Goal: Complete application form

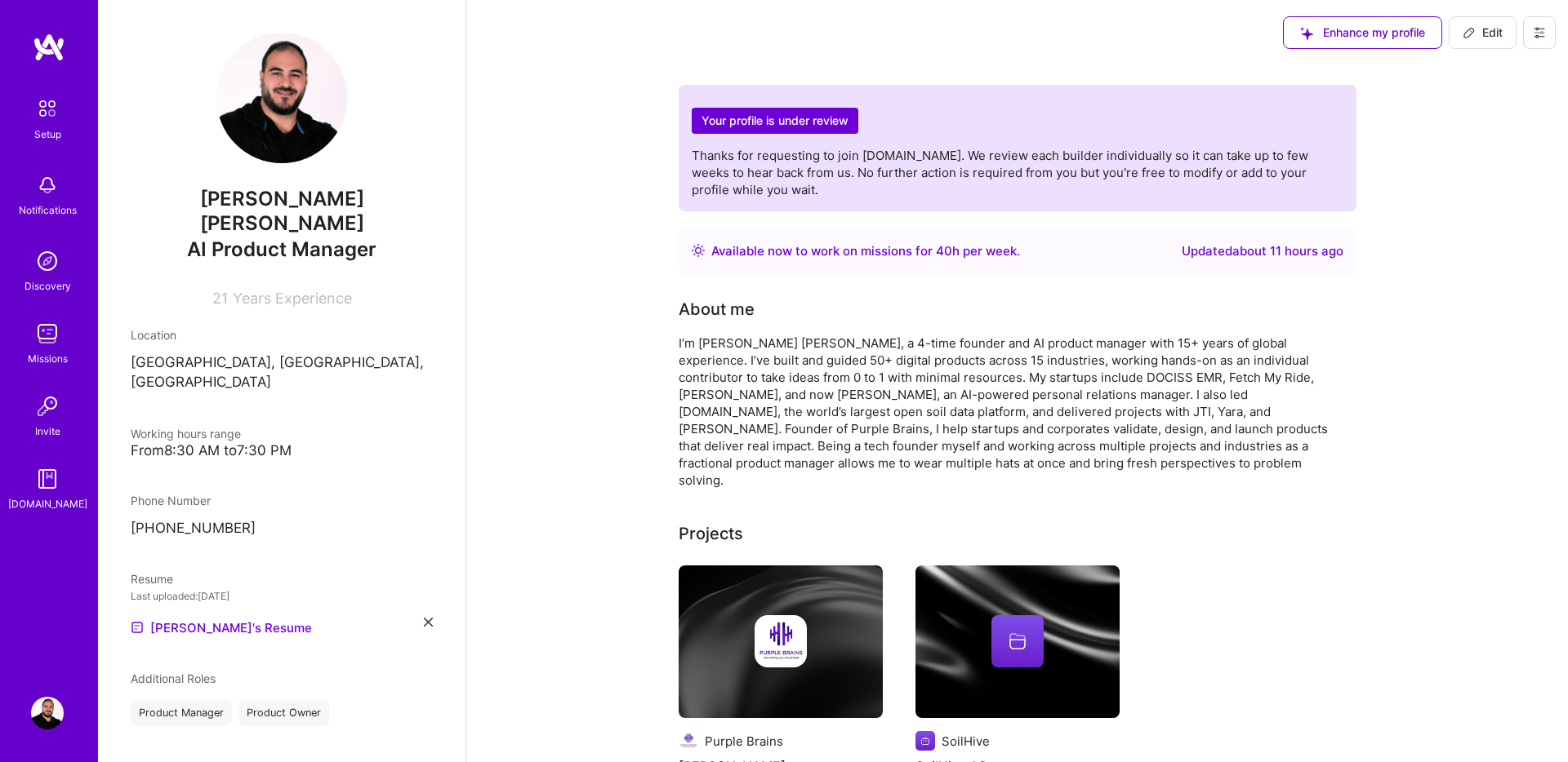
scroll to position [384, 0]
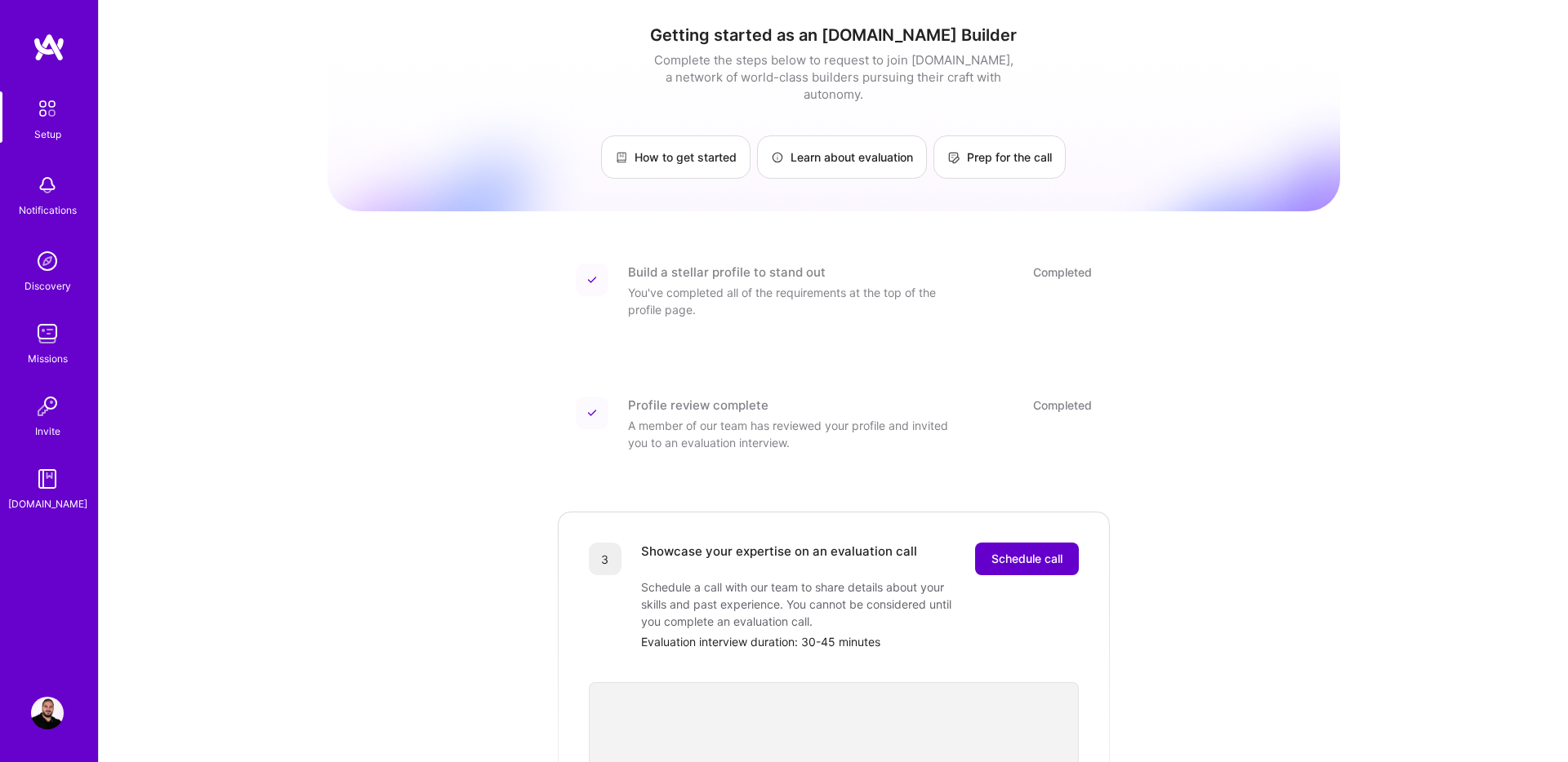
click at [1020, 551] on span "Schedule call" at bounding box center [1027, 559] width 71 height 16
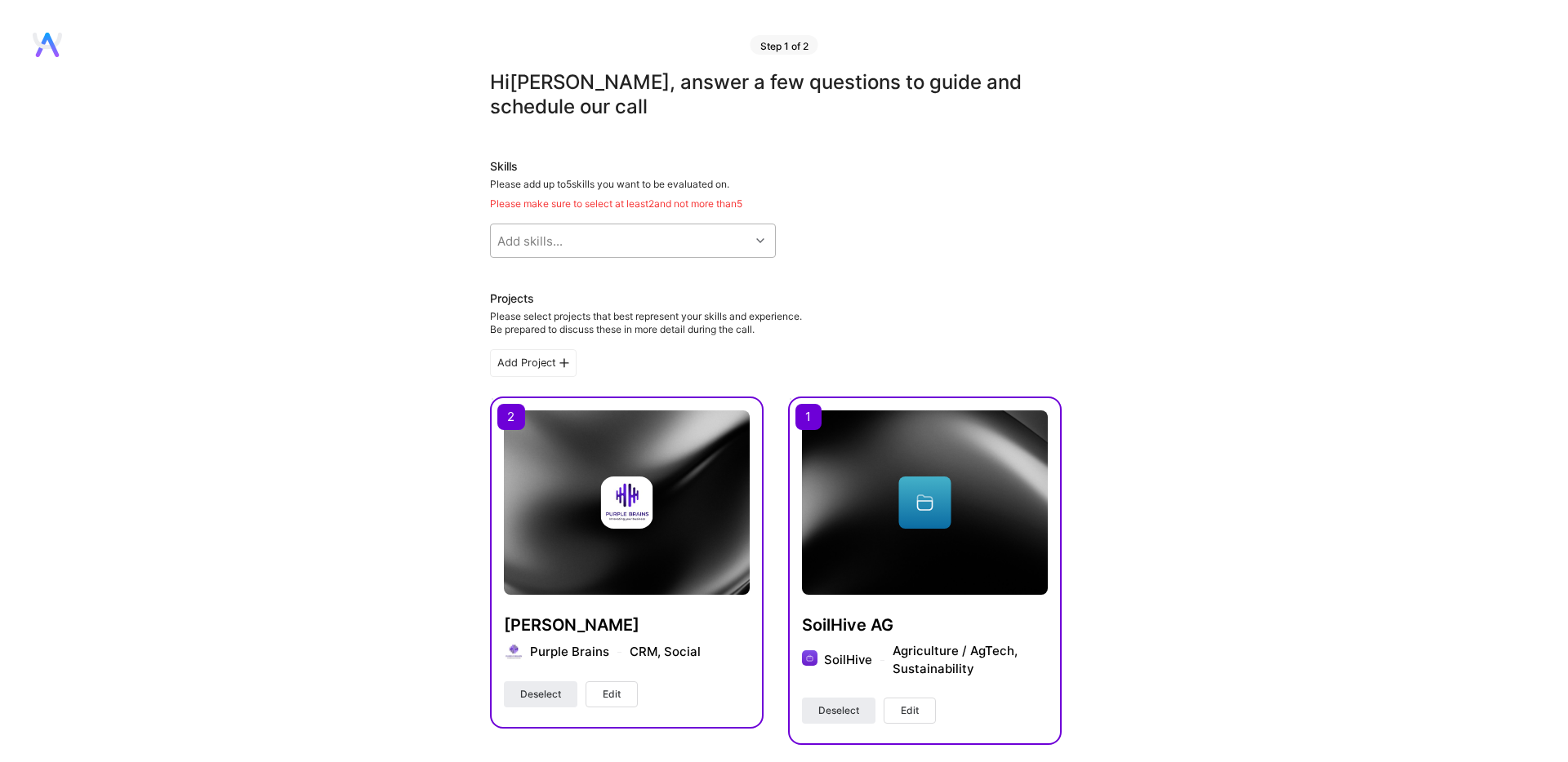
click at [639, 242] on div "Add skills..." at bounding box center [619, 241] width 259 height 33
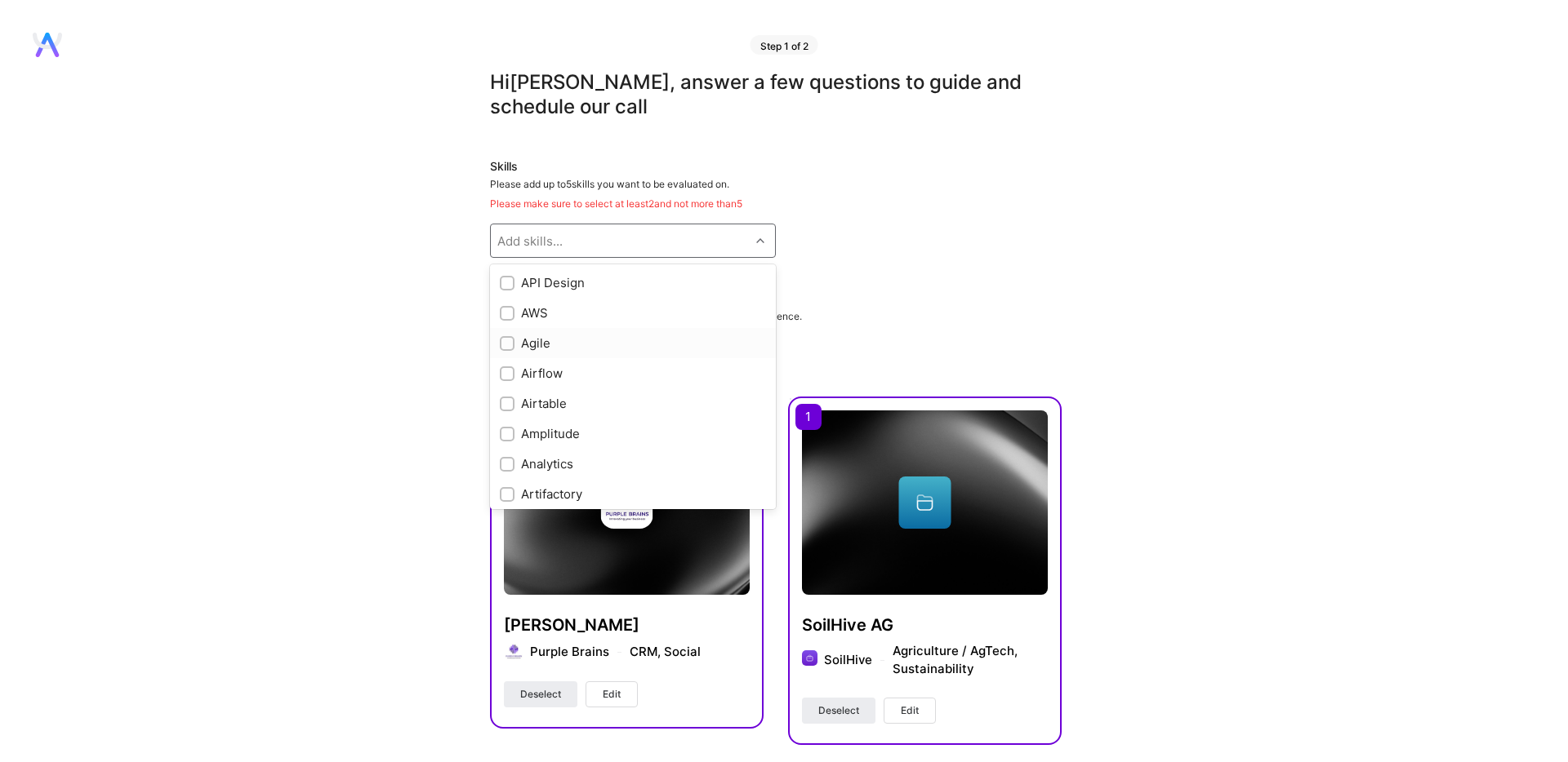
click at [530, 341] on div "Agile" at bounding box center [632, 343] width 266 height 17
checkbox input "true"
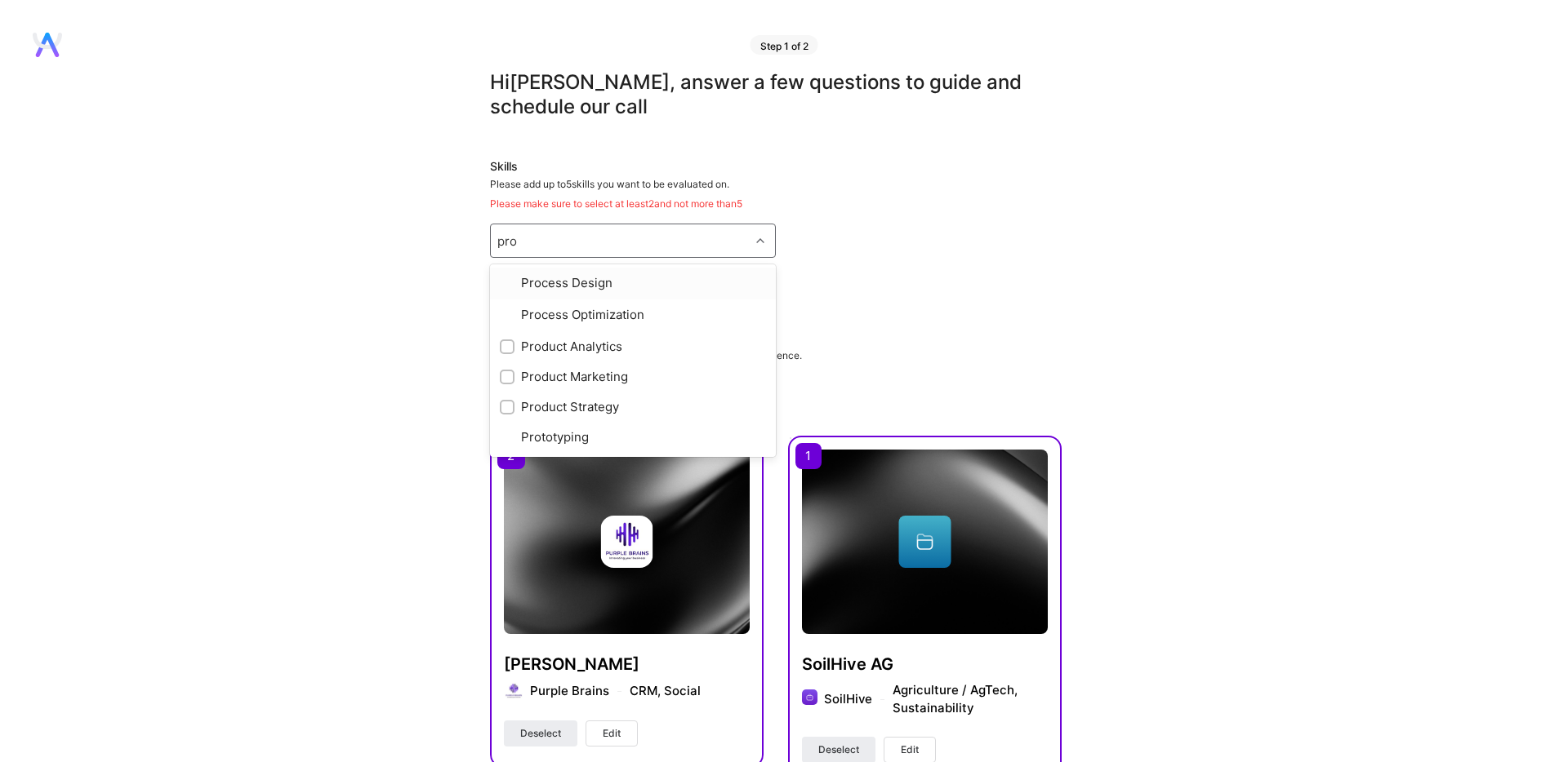
type input "prod"
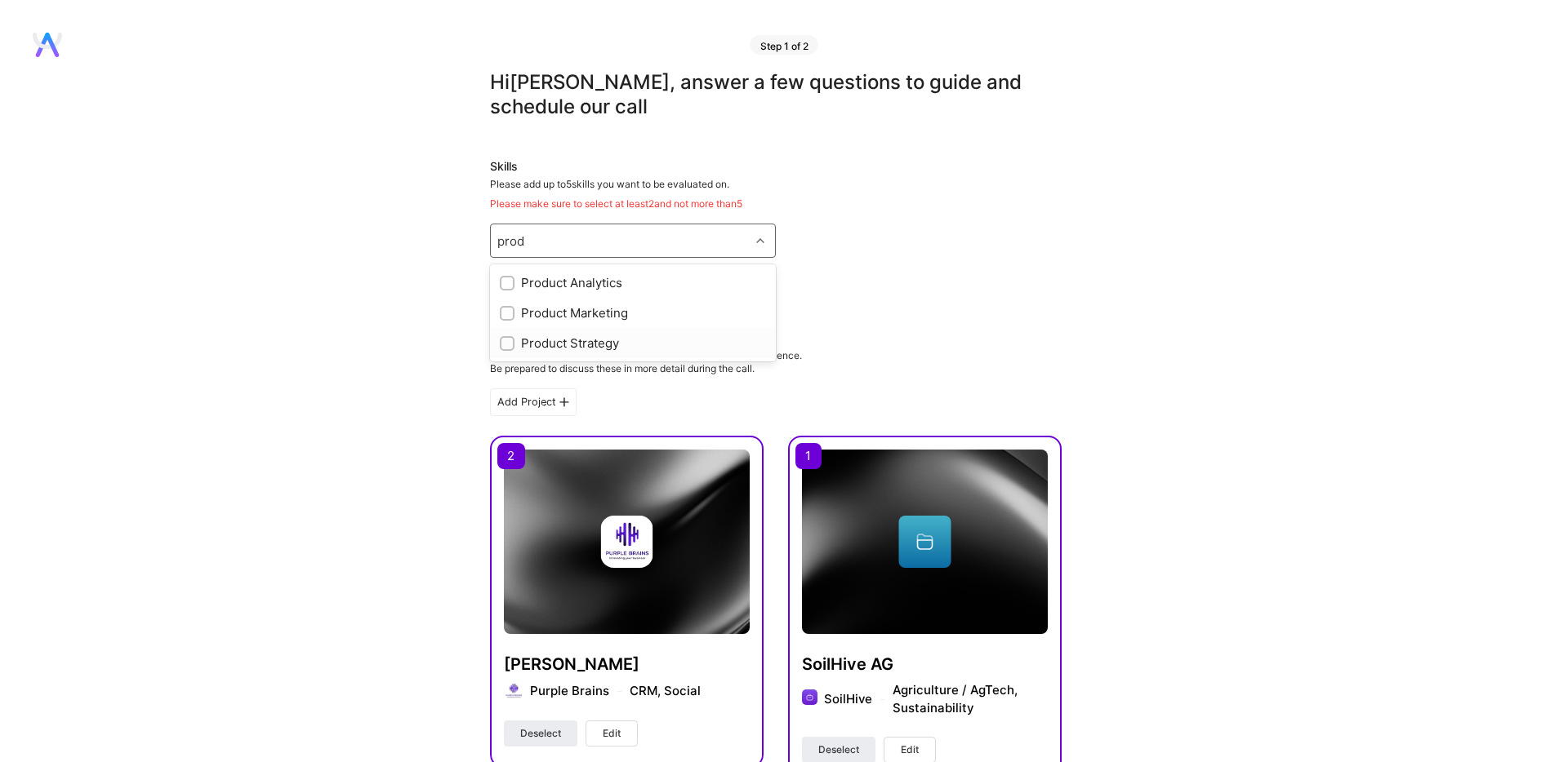
click at [546, 344] on div "Product Strategy" at bounding box center [632, 343] width 266 height 17
checkbox input "true"
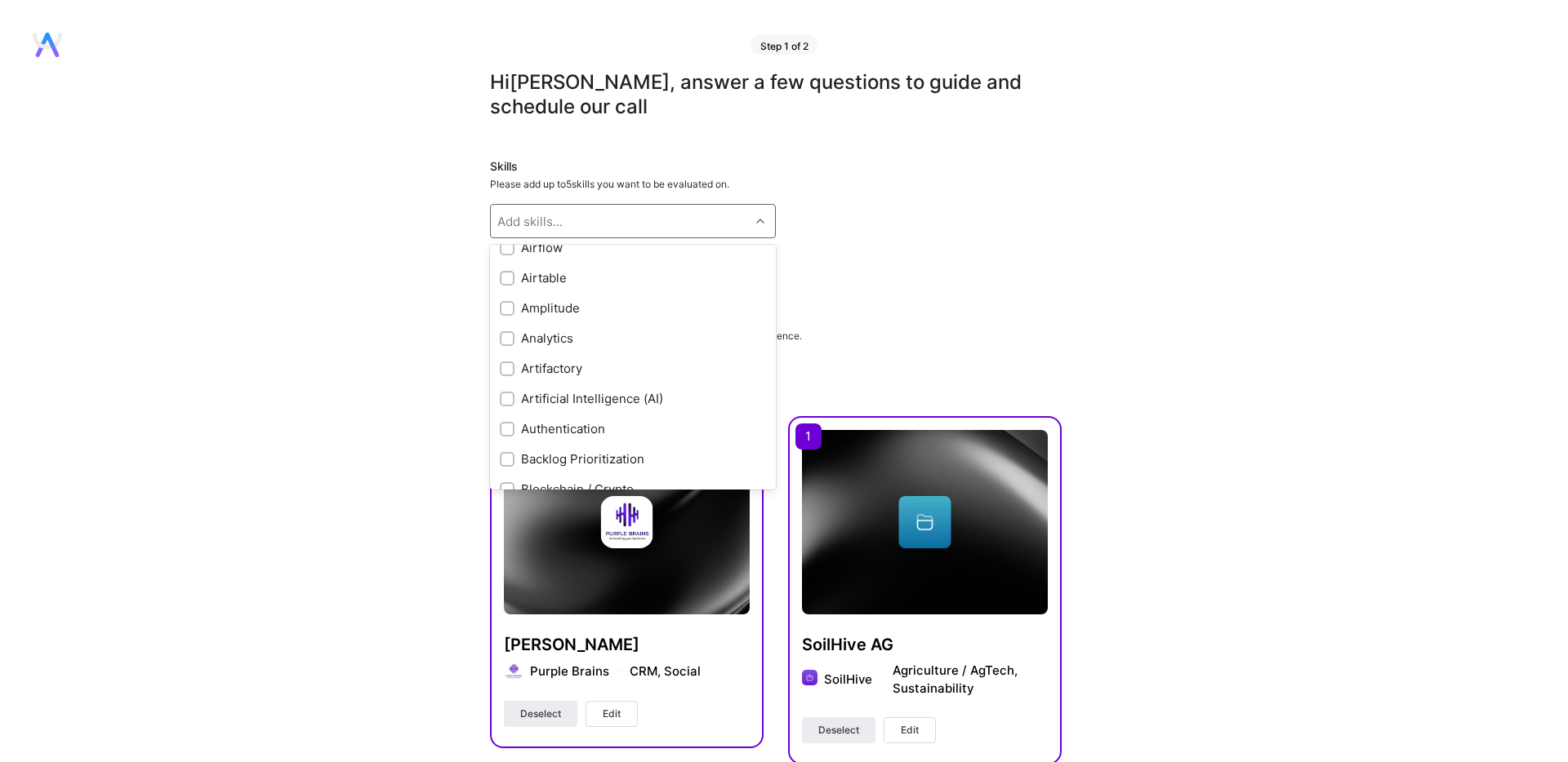
scroll to position [130, 0]
click at [554, 373] on div "Artificial Intelligence (AI)" at bounding box center [632, 375] width 266 height 17
checkbox input "true"
click at [546, 380] on div "Design Thinking" at bounding box center [632, 379] width 266 height 17
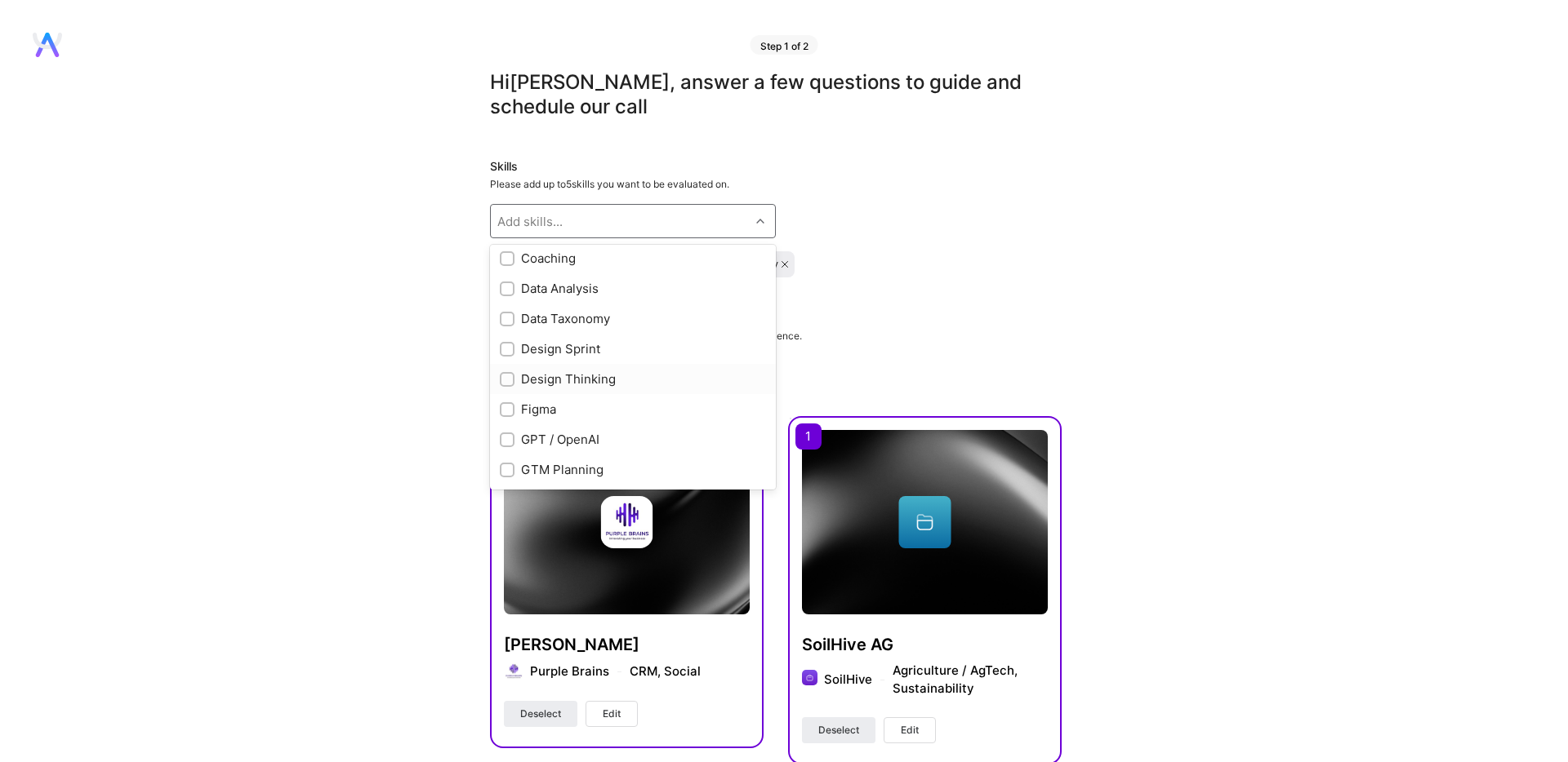
checkbox input "true"
click at [528, 401] on div "No Code" at bounding box center [632, 401] width 266 height 17
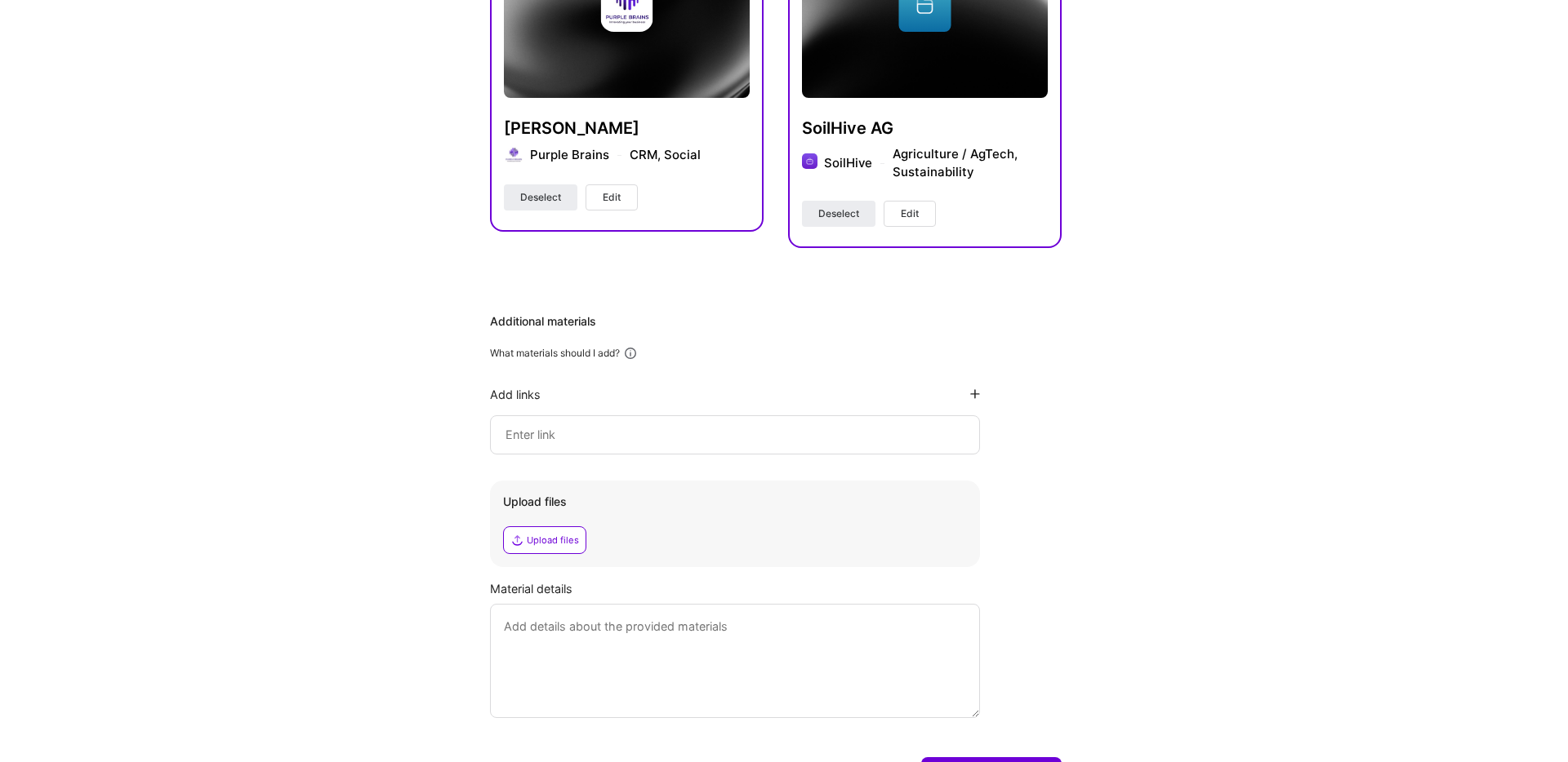
scroll to position [477, 0]
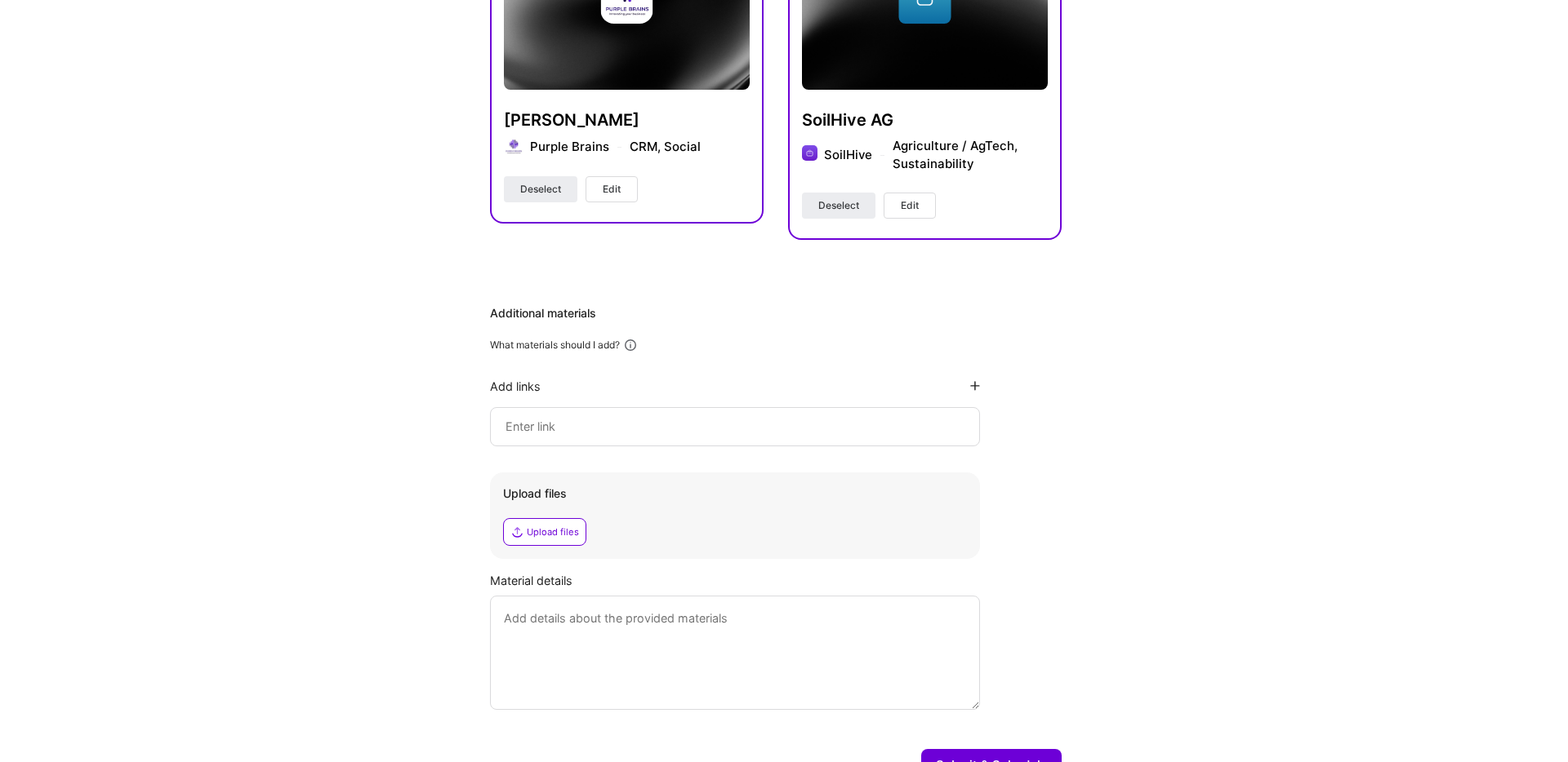
click at [573, 435] on input at bounding box center [735, 427] width 462 height 20
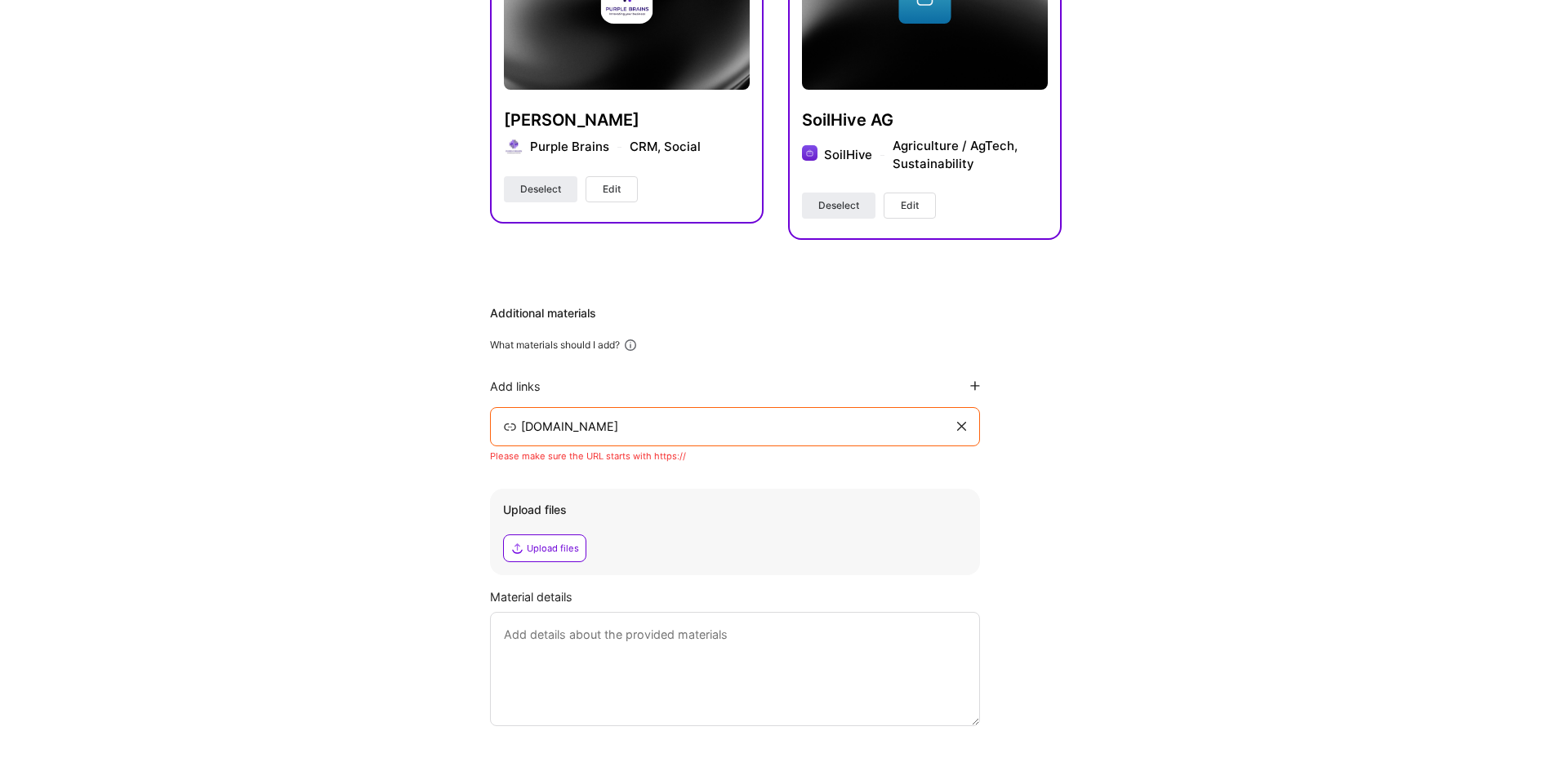
click at [520, 423] on input "[DOMAIN_NAME]" at bounding box center [735, 427] width 434 height 20
type input "[DOMAIN_NAME]"
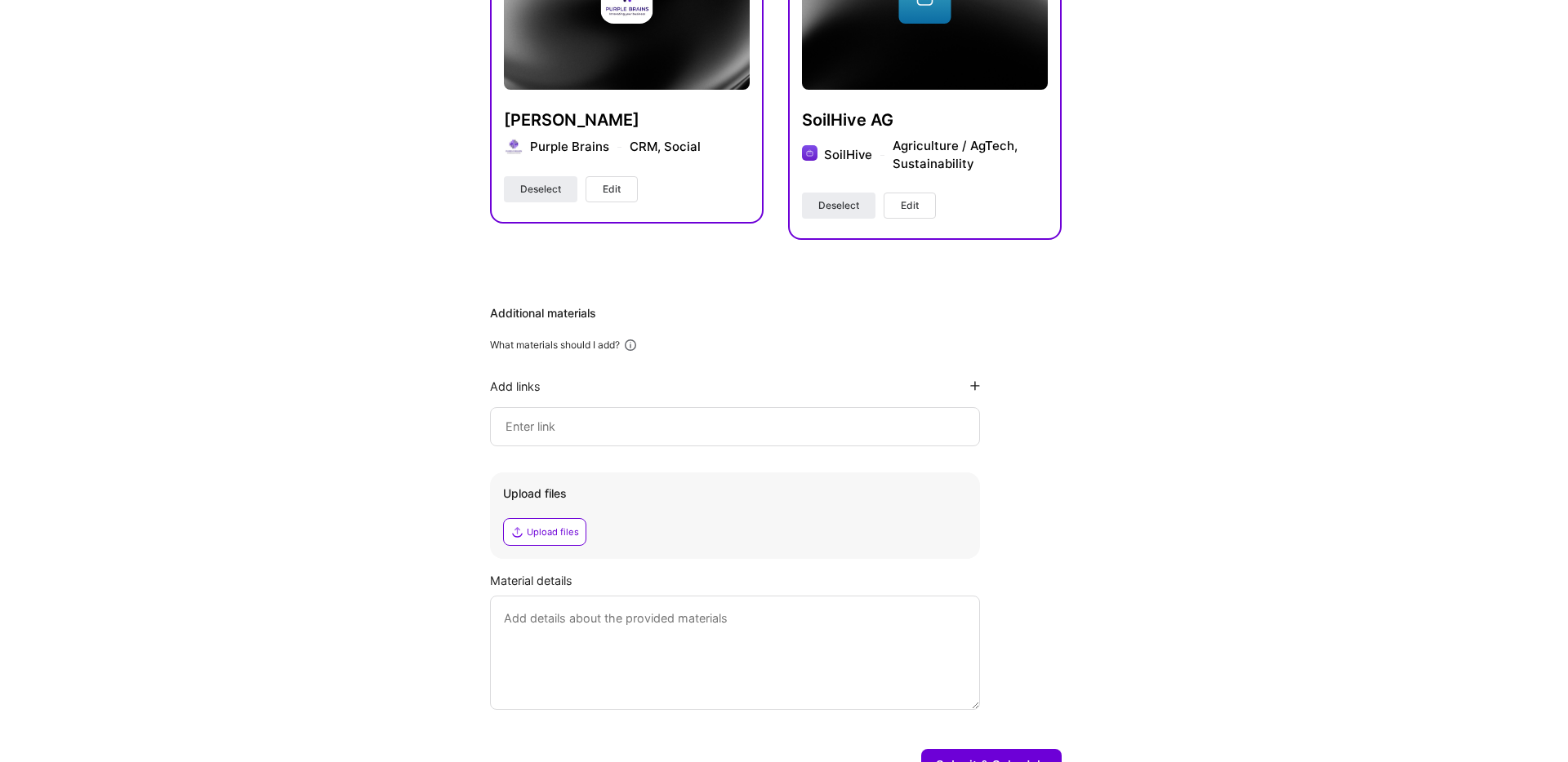
paste input "[URL][DOMAIN_NAME][PERSON_NAME]"
type input "[URL][DOMAIN_NAME][PERSON_NAME]"
click at [695, 462] on div "Additional materials What materials should I add? Add links [URL][DOMAIN_NAME][…" at bounding box center [776, 508] width 572 height 405
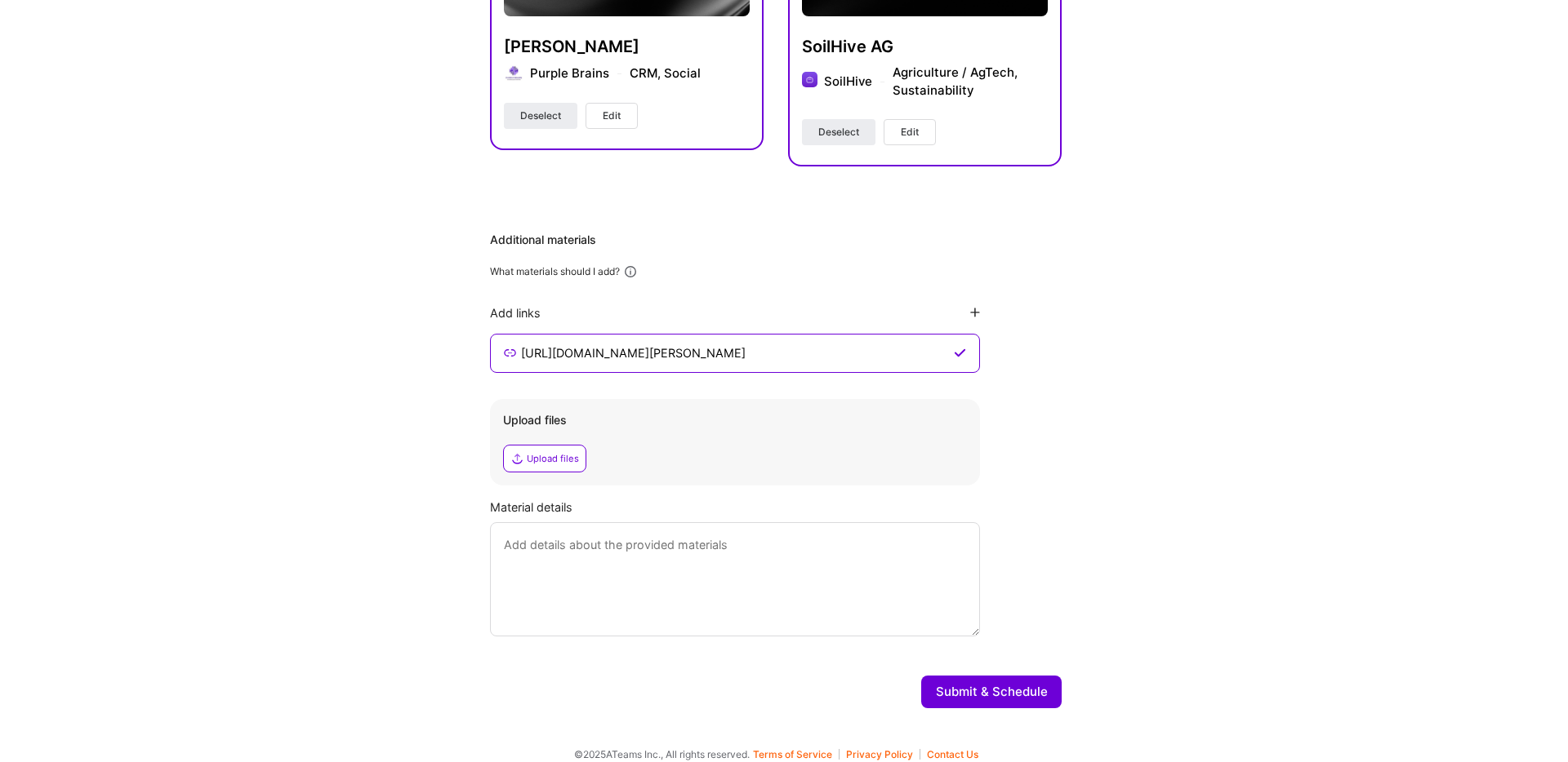
scroll to position [565, 0]
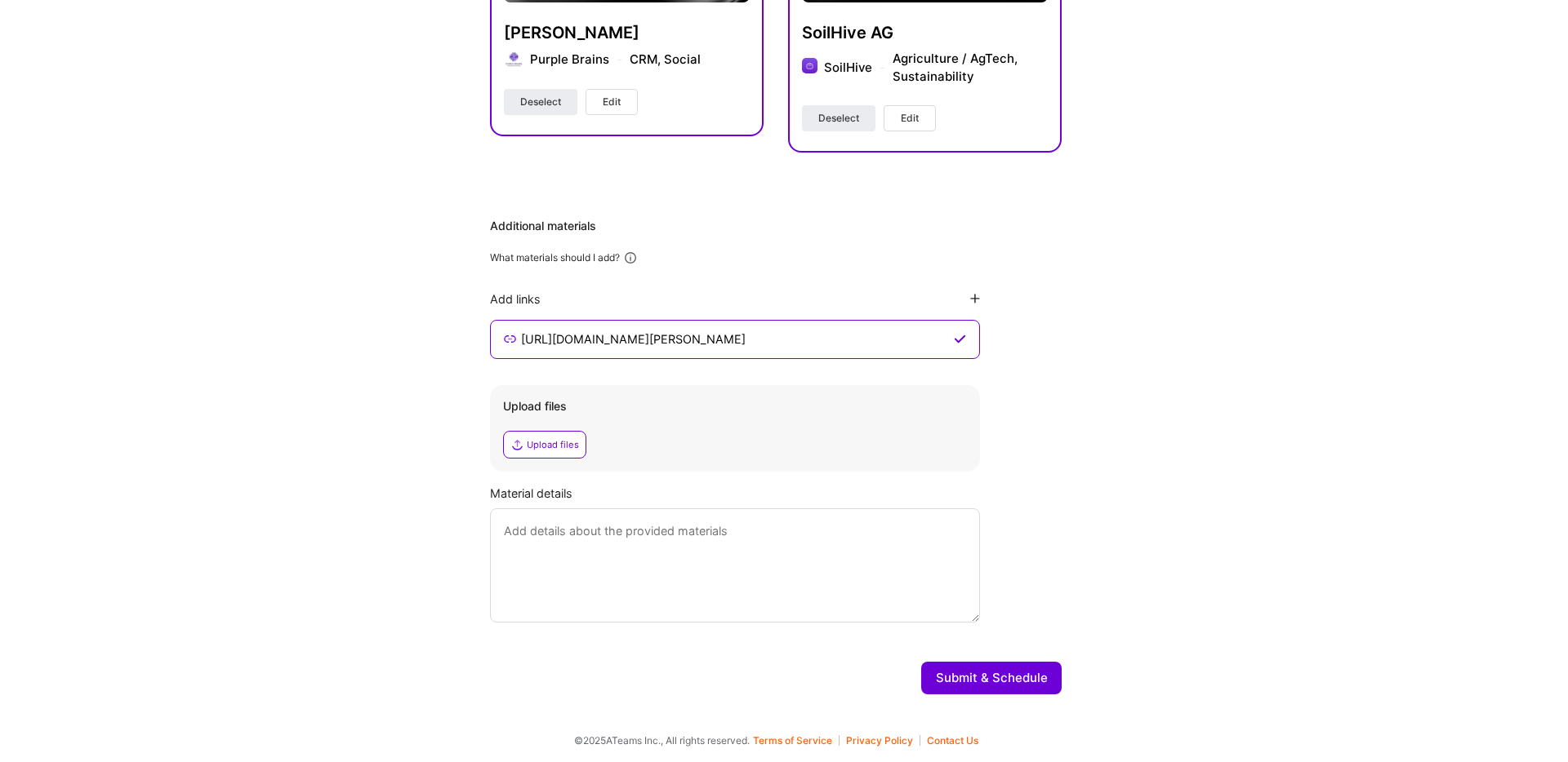
click at [811, 557] on textarea at bounding box center [735, 565] width 490 height 114
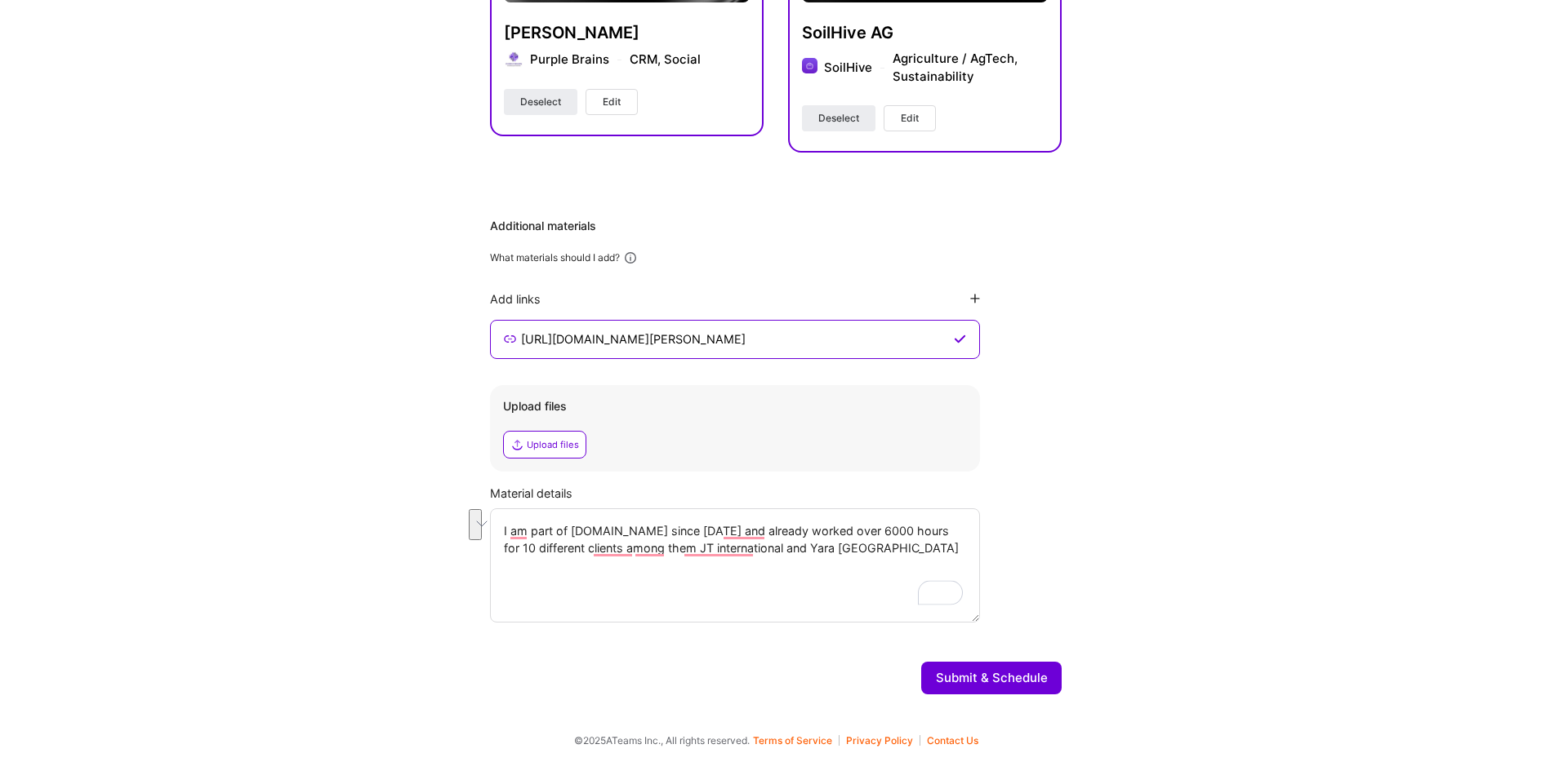
drag, startPoint x: 877, startPoint y: 552, endPoint x: 448, endPoint y: 523, distance: 430.0
click at [448, 523] on div "Hi [PERSON_NAME] , answer a few questions to guide and schedule our call Skills…" at bounding box center [775, 107] width 1552 height 1202
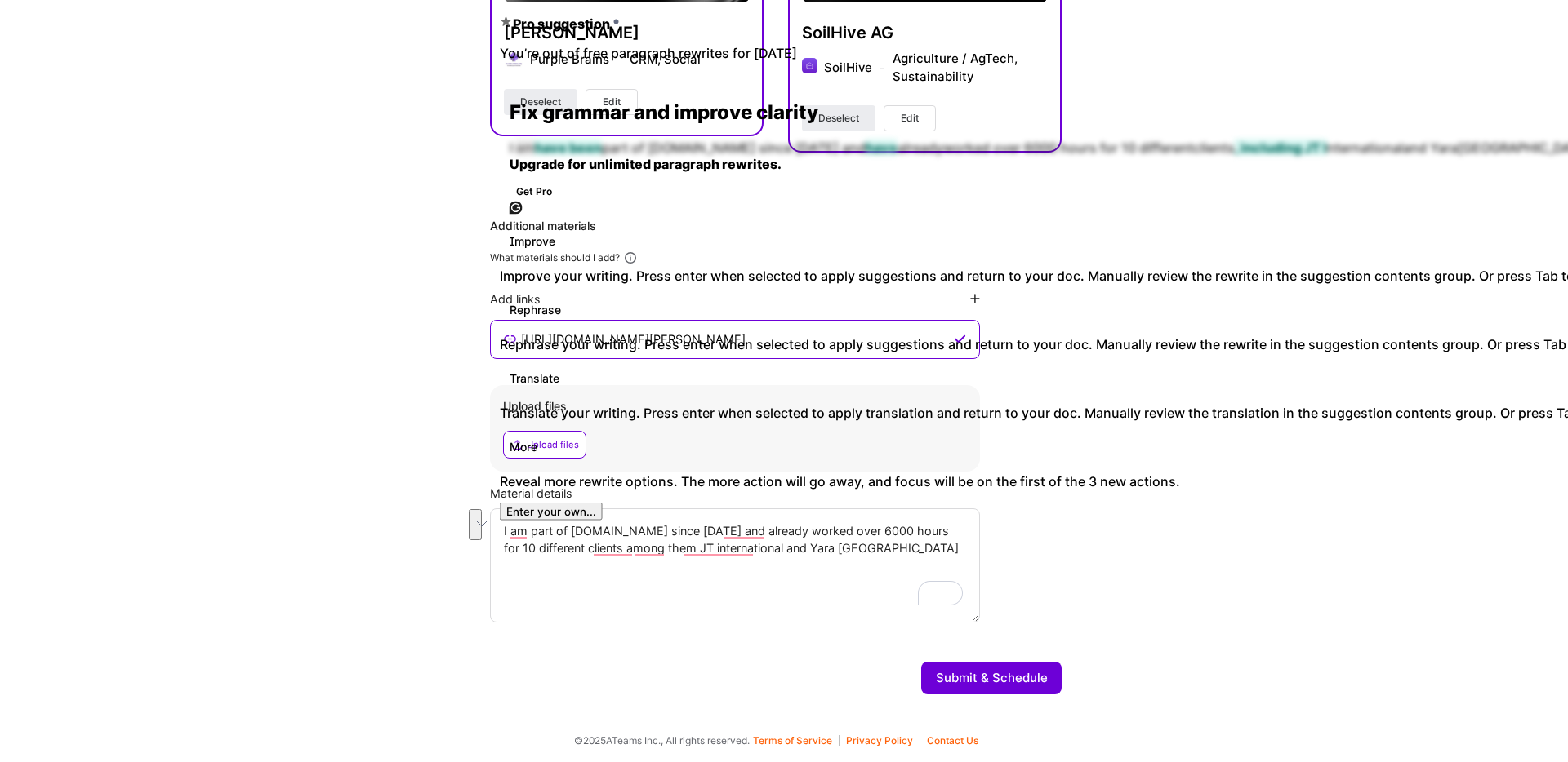
click at [580, 597] on textarea "I am part of [DOMAIN_NAME] since [DATE] and already worked over 6000 hours for …" at bounding box center [735, 565] width 490 height 114
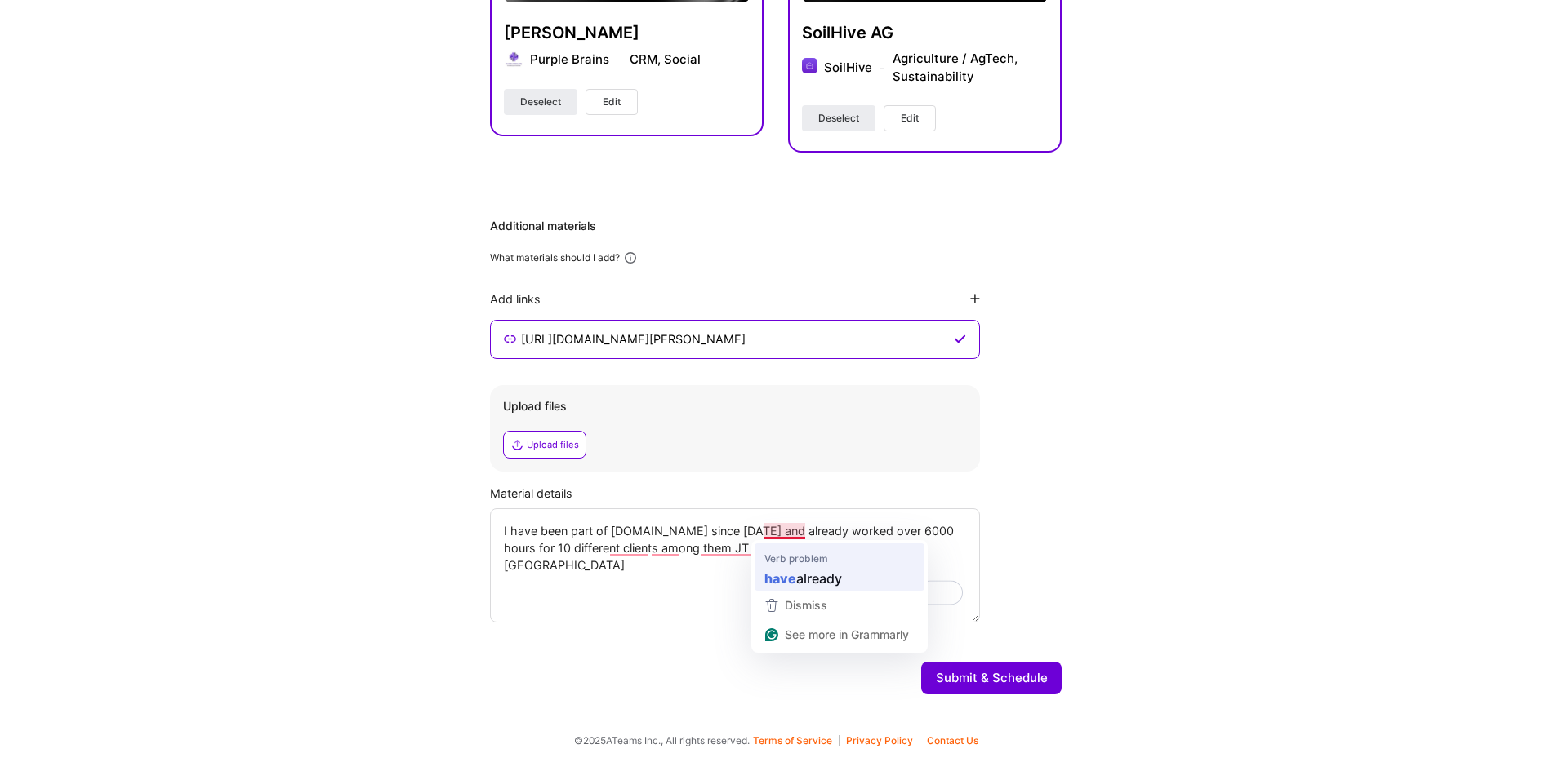
click at [786, 566] on textarea "I have been part of [DOMAIN_NAME] since [DATE] and already worked over 6000 hou…" at bounding box center [735, 565] width 490 height 114
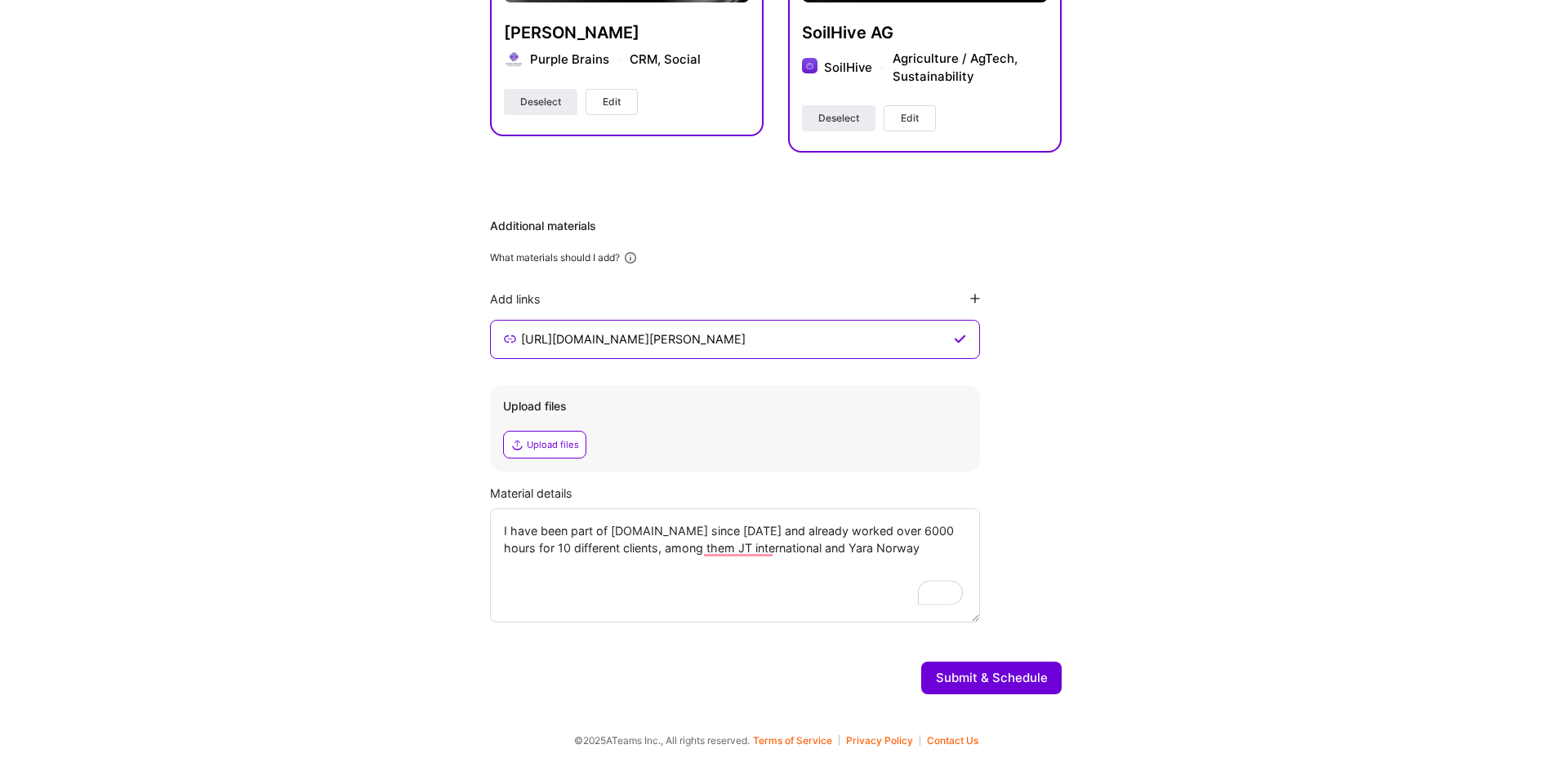
type textarea "I have been part of [DOMAIN_NAME] since [DATE] and already worked over 6000 hou…"
click at [973, 676] on button "Submit & Schedule" at bounding box center [991, 678] width 140 height 33
